Goal: Information Seeking & Learning: Understand process/instructions

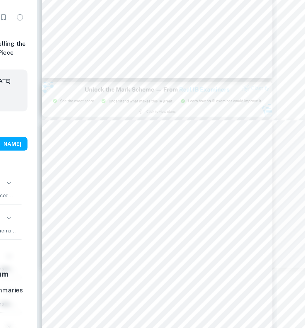
scroll to position [426, 65]
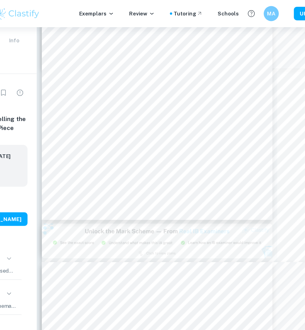
type input "2"
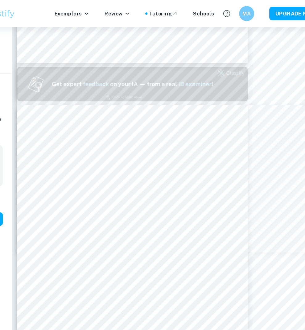
scroll to position [206, 65]
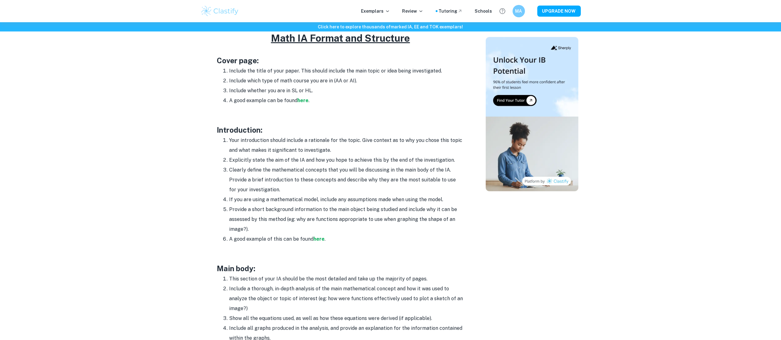
scroll to position [311, 0]
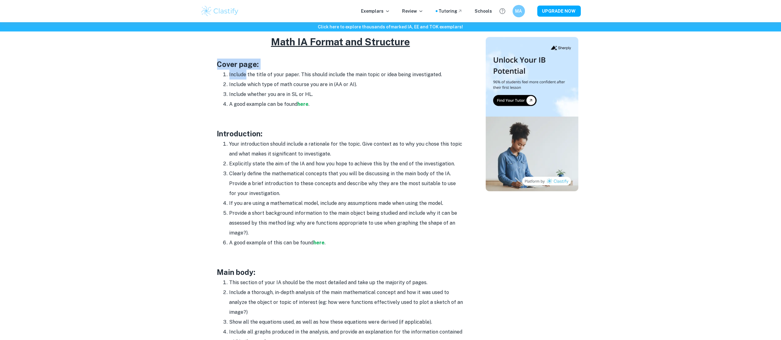
drag, startPoint x: 214, startPoint y: 63, endPoint x: 246, endPoint y: 79, distance: 35.9
click at [246, 79] on div "Math IA Format and Structure By [PERSON_NAME] • [DATE] Get feedback on your Mat…" at bounding box center [341, 264] width 276 height 1040
drag, startPoint x: 272, startPoint y: 42, endPoint x: 322, endPoint y: 97, distance: 74.6
click at [322, 97] on div "Your Math IA is a great way to show mastery of course concepts and the applicat…" at bounding box center [340, 313] width 247 height 745
copy div "Math IA Format and Structure Cover page: Include the title of your paper. This …"
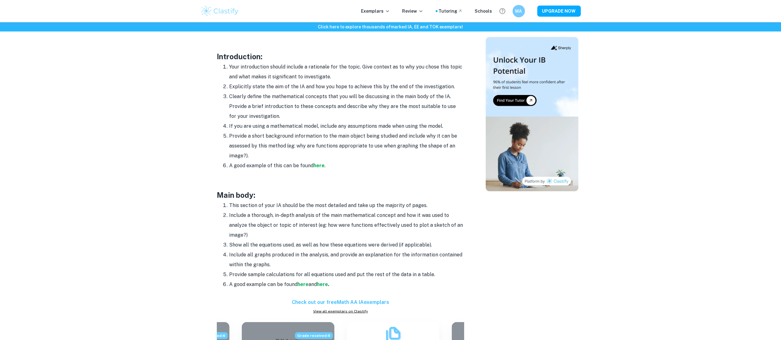
scroll to position [394, 0]
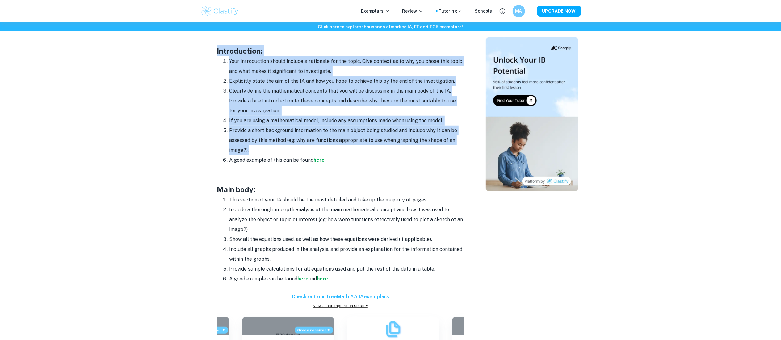
drag, startPoint x: 216, startPoint y: 52, endPoint x: 311, endPoint y: 153, distance: 139.2
click at [311, 153] on div "Math IA Format and Structure By [PERSON_NAME] • [DATE] Get feedback on your Mat…" at bounding box center [341, 181] width 276 height 1040
copy div "Introduction: Your introduction should include a rationale for the topic. Give …"
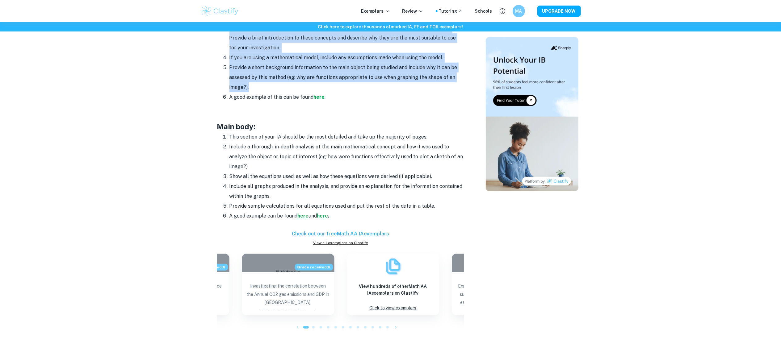
scroll to position [457, 0]
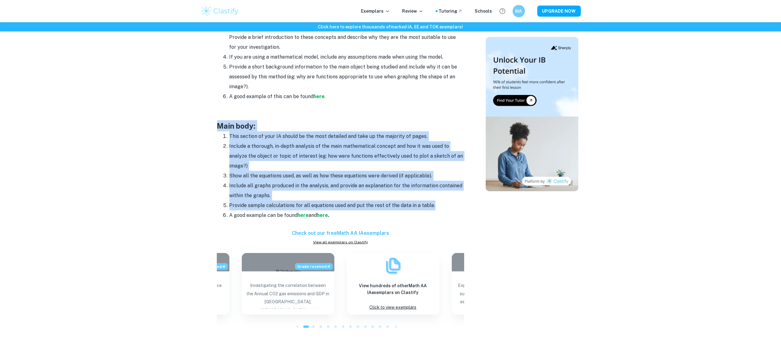
drag, startPoint x: 214, startPoint y: 127, endPoint x: 438, endPoint y: 206, distance: 237.7
click at [438, 206] on div "Math IA Format and Structure By [PERSON_NAME] • [DATE] Get feedback on your Mat…" at bounding box center [341, 118] width 276 height 1040
copy div "Main body: This section of your IA should be the most detailed and take up the …"
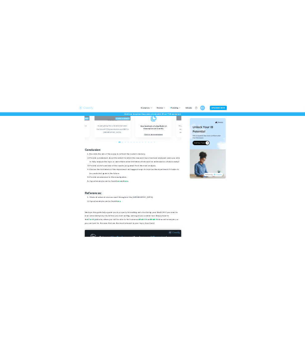
scroll to position [687, 0]
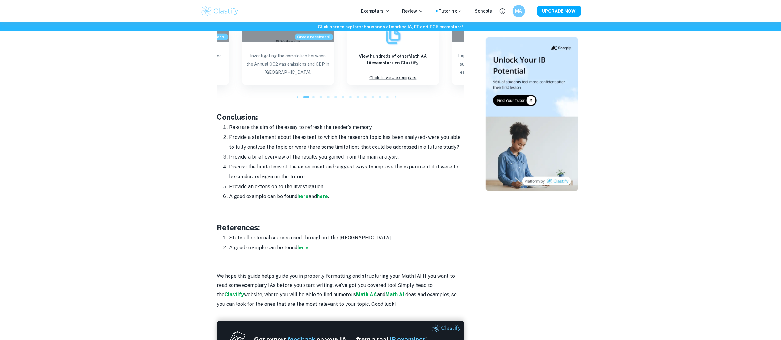
drag, startPoint x: 217, startPoint y: 117, endPoint x: 328, endPoint y: 185, distance: 130.7
copy div "Conclusion: Re-state the aim of the essay to refresh the reader's memory. Provi…"
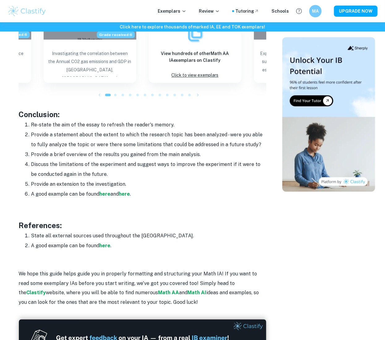
click at [149, 113] on h3 "Conclusion:" at bounding box center [142, 114] width 247 height 11
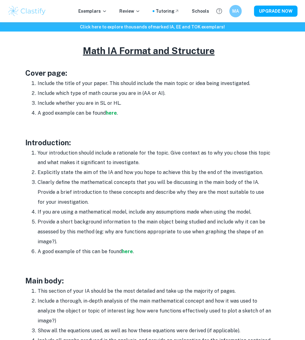
scroll to position [299, 0]
